Goal: Check status: Check status

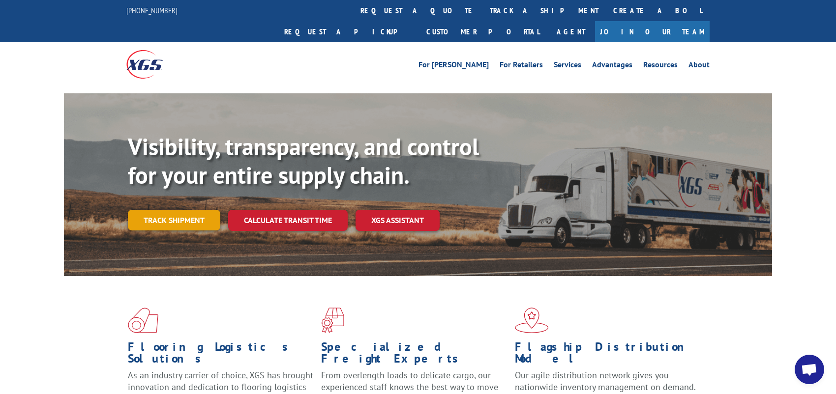
click at [155, 210] on link "Track shipment" at bounding box center [174, 220] width 92 height 21
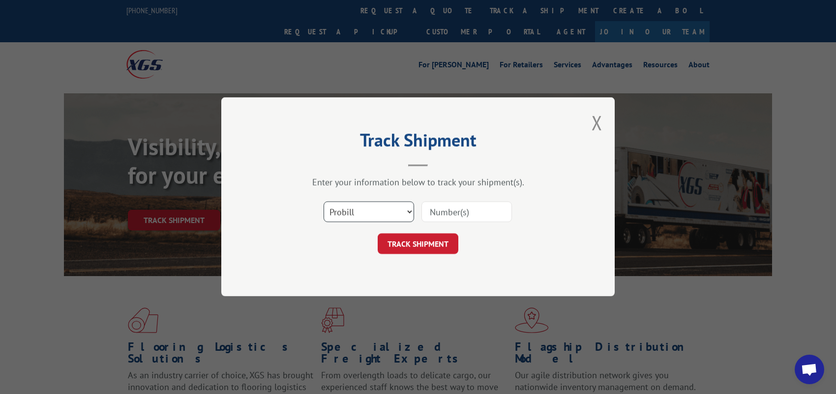
click at [388, 207] on select "Select category... Probill BOL PO" at bounding box center [369, 212] width 90 height 21
select select "bol"
click at [324, 202] on select "Select category... Probill BOL PO" at bounding box center [369, 212] width 90 height 21
paste input "5532606."
type input "5532606."
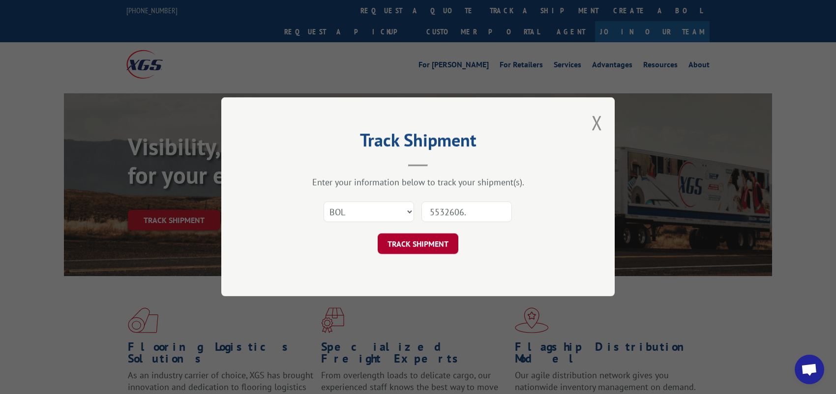
click at [447, 246] on button "TRACK SHIPMENT" at bounding box center [418, 244] width 81 height 21
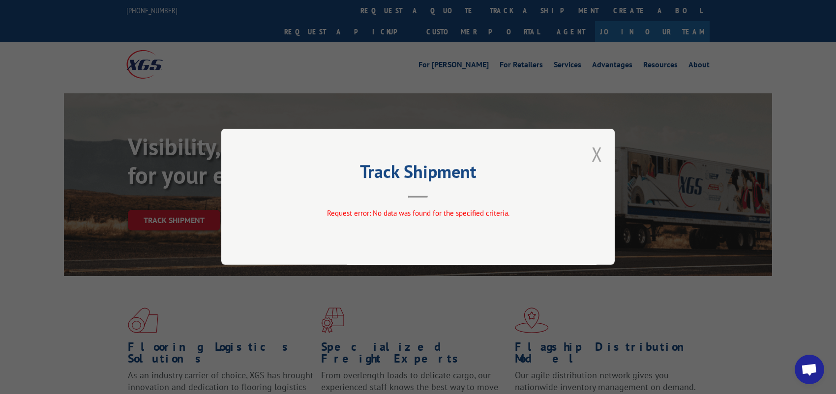
click at [596, 148] on button "Close modal" at bounding box center [597, 154] width 11 height 26
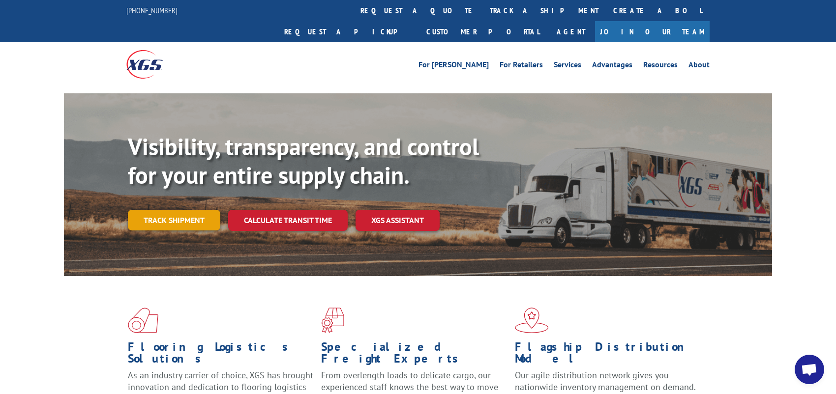
click at [197, 210] on link "Track shipment" at bounding box center [174, 220] width 92 height 21
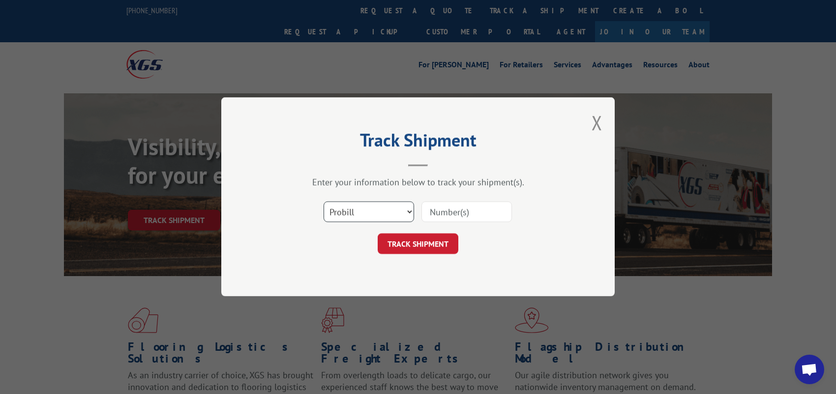
click at [371, 210] on select "Select category... Probill BOL PO" at bounding box center [369, 212] width 90 height 21
click at [324, 202] on select "Select category... Probill BOL PO" at bounding box center [369, 212] width 90 height 21
paste input "5532606."
type input "5532606."
click at [429, 239] on button "TRACK SHIPMENT" at bounding box center [418, 244] width 81 height 21
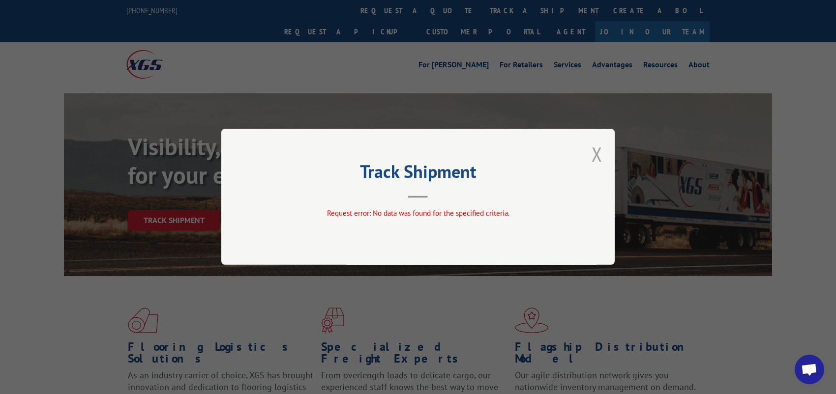
click at [592, 149] on button "Close modal" at bounding box center [597, 154] width 11 height 26
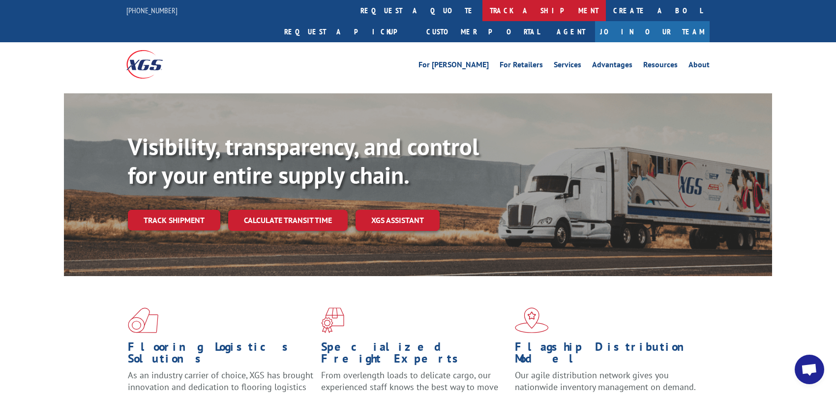
click at [482, 8] on link "track a shipment" at bounding box center [543, 10] width 123 height 21
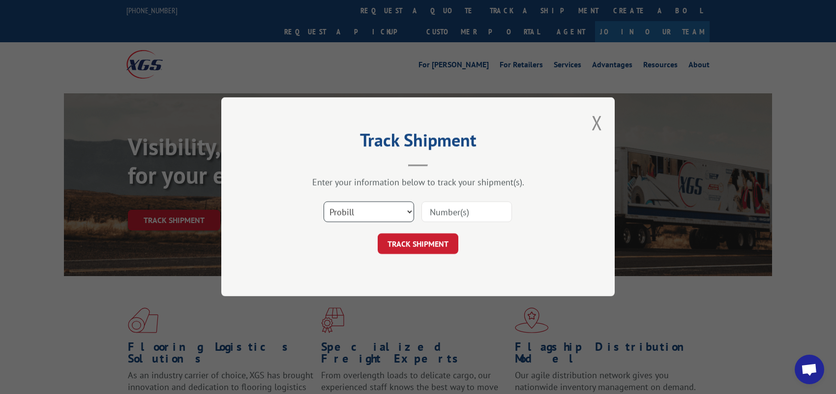
click at [359, 218] on select "Select category... Probill BOL PO" at bounding box center [369, 212] width 90 height 21
select select "po"
click at [324, 202] on select "Select category... Probill BOL PO" at bounding box center [369, 212] width 90 height 21
click at [448, 215] on input at bounding box center [466, 212] width 90 height 21
type input "CG510305"
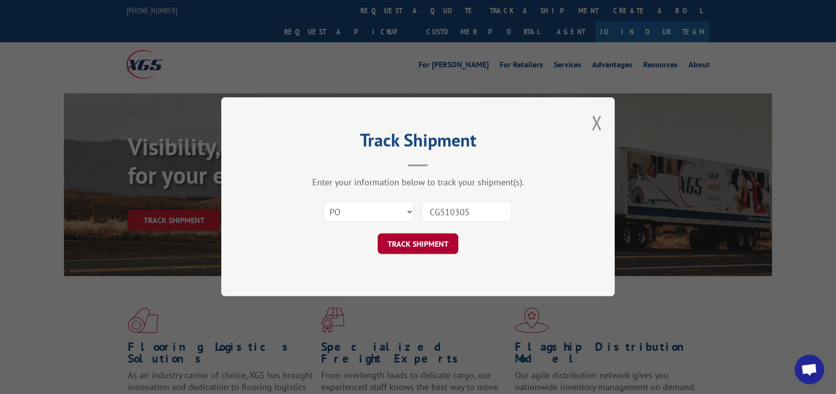
click at [429, 243] on button "TRACK SHIPMENT" at bounding box center [418, 244] width 81 height 21
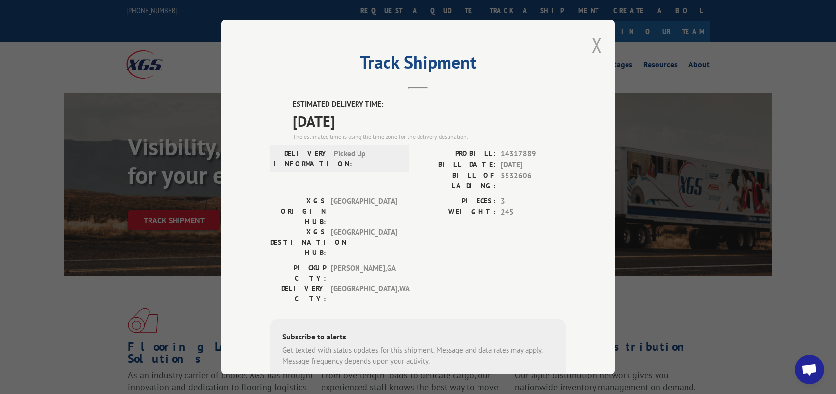
click at [592, 45] on button "Close modal" at bounding box center [597, 45] width 11 height 26
